Goal: Transaction & Acquisition: Purchase product/service

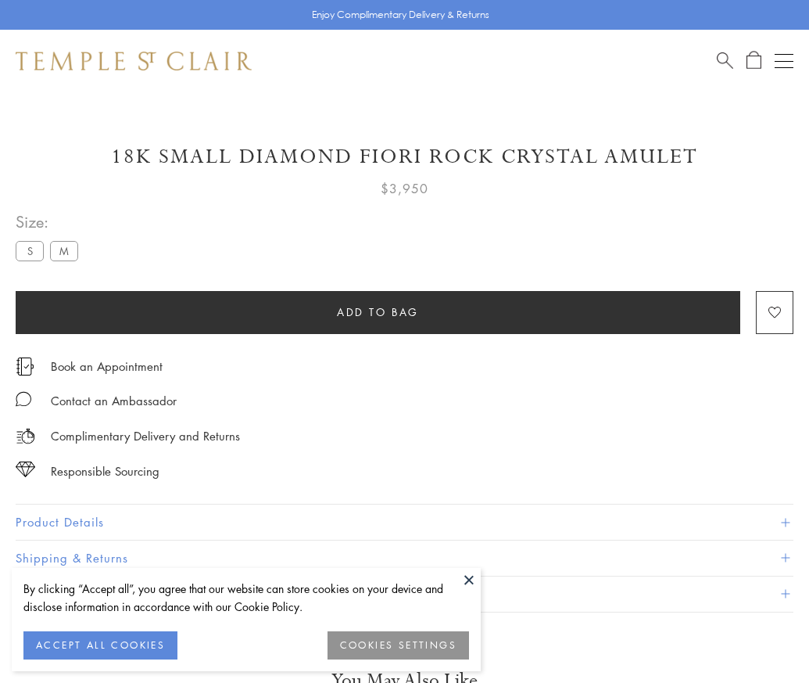
click at [378, 311] on span "Add to bag" at bounding box center [378, 311] width 82 height 17
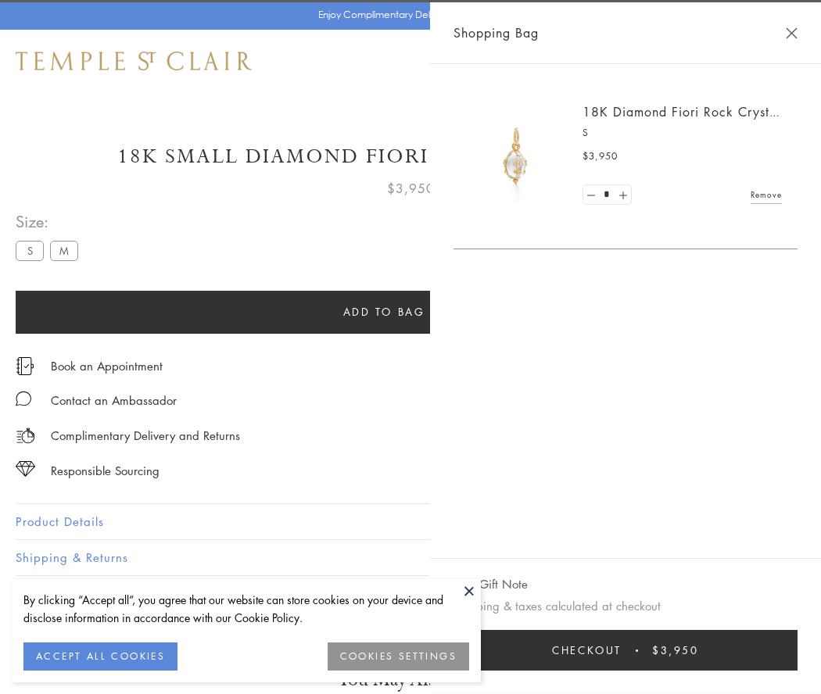
click at [645, 651] on button "Checkout $3,950" at bounding box center [626, 650] width 344 height 41
